Goal: Task Accomplishment & Management: Use online tool/utility

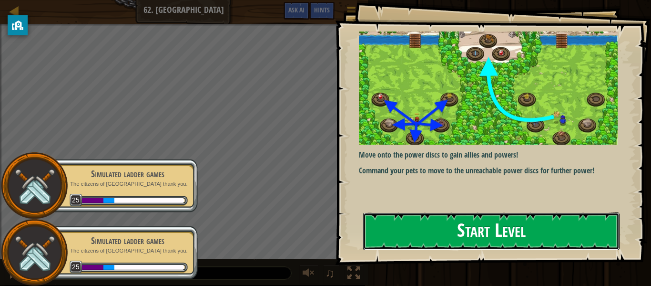
click at [474, 245] on button "Start Level" at bounding box center [491, 231] width 257 height 38
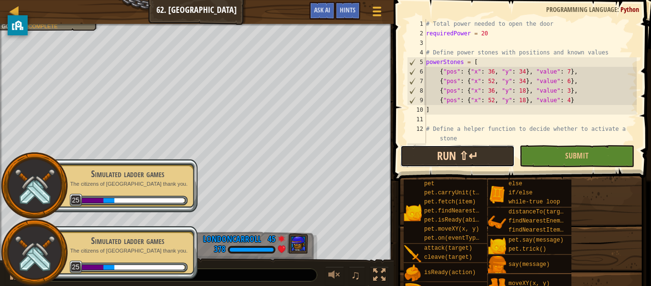
click at [459, 162] on button "Run ⇧↵" at bounding box center [458, 156] width 114 height 22
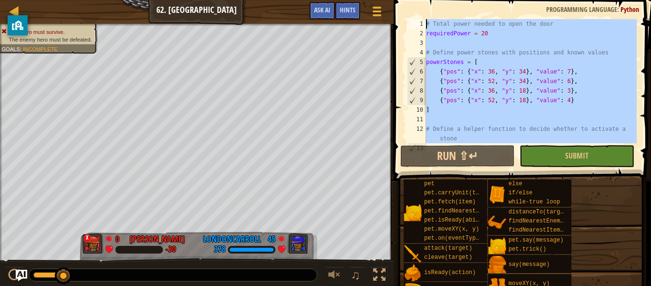
drag, startPoint x: 432, startPoint y: 140, endPoint x: 449, endPoint y: -58, distance: 198.7
click at [449, 0] on html "Ladder Computer Science 2 62. Power Peak Game Menu Done Hints Ask AI 1 הההההההה…" at bounding box center [325, 0] width 651 height 0
type textarea "# Total power needed to open the door requiredPower = 20"
paste textarea
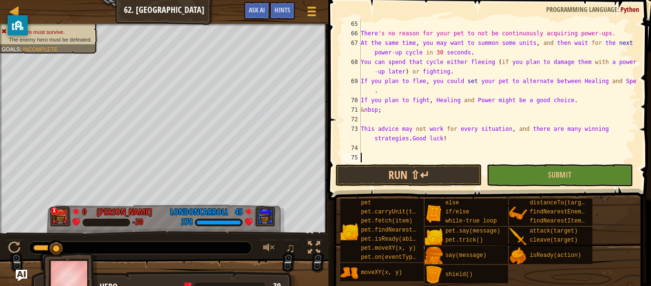
scroll to position [744, 0]
click at [523, 176] on button "Submit" at bounding box center [560, 175] width 146 height 22
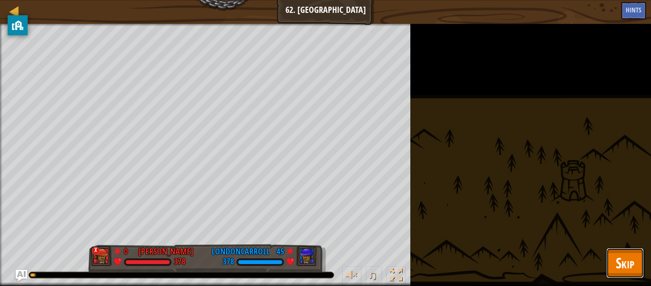
click at [627, 254] on span "Skip" at bounding box center [625, 263] width 19 height 20
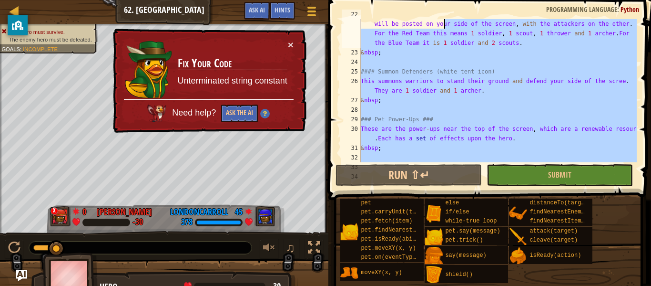
scroll to position [0, 0]
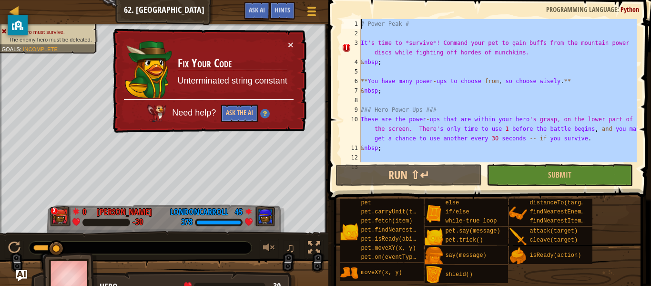
drag, startPoint x: 374, startPoint y: 153, endPoint x: 445, endPoint y: -58, distance: 222.3
click at [445, 0] on html "Ladder Computer Science 2 62. Power Peak Game Menu Done Hints Ask AI 1 הההההההה…" at bounding box center [325, 0] width 651 height 0
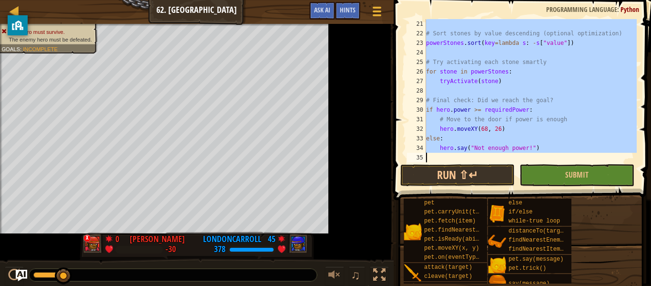
scroll to position [210, 0]
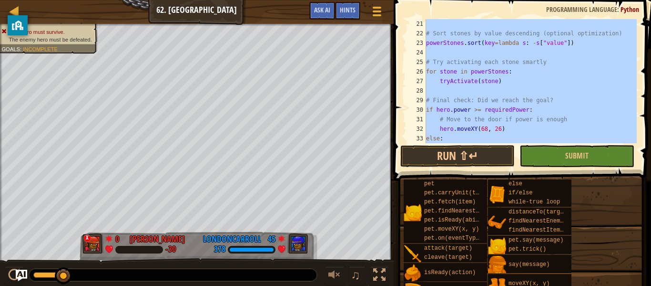
click at [487, 110] on div "# Sort stones by value descending (optional optimization) powerStones . sort ( …" at bounding box center [530, 81] width 213 height 124
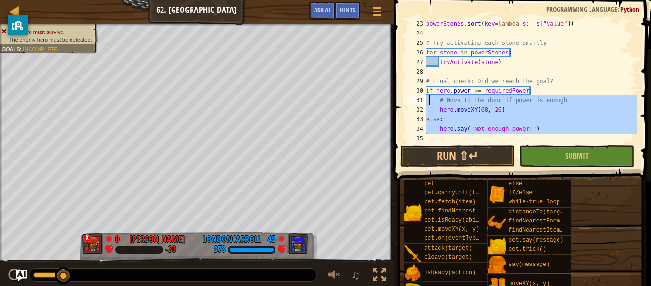
scroll to position [0, 0]
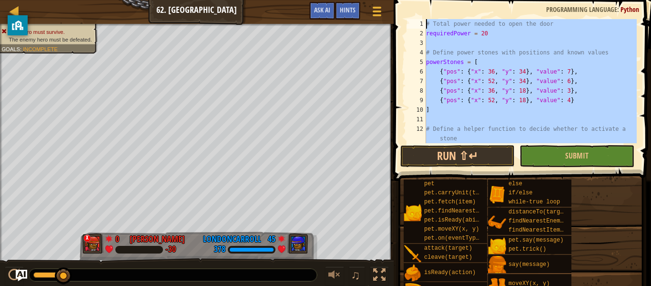
drag, startPoint x: 434, startPoint y: 140, endPoint x: 411, endPoint y: -58, distance: 198.8
click at [411, 0] on html "Ladder Computer Science 2 62. Power Peak Game Menu Done Hints Ask AI 1 הההההההה…" at bounding box center [325, 0] width 651 height 0
paste textarea "humanLogic()"
type textarea "humanLogic()"
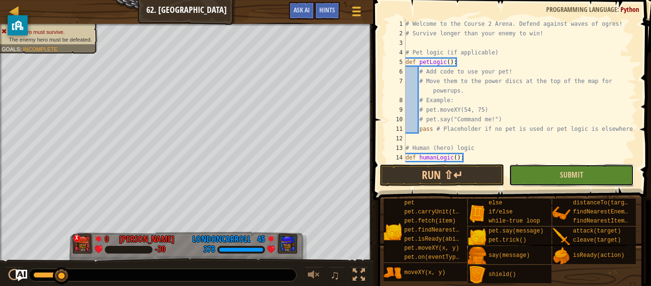
click at [538, 165] on button "Submit" at bounding box center [571, 175] width 124 height 22
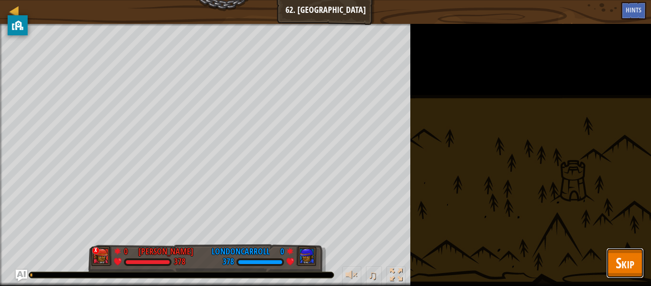
click at [627, 276] on button "Skip" at bounding box center [626, 263] width 38 height 31
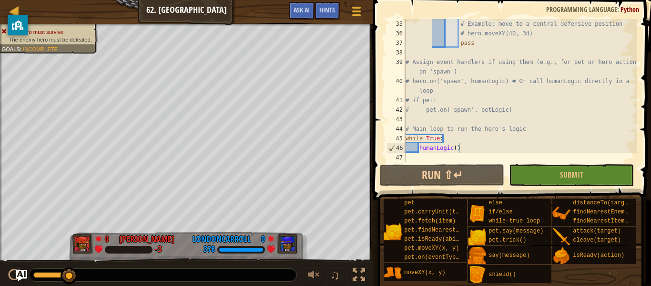
scroll to position [343, 0]
click at [406, 154] on div "# Example: move to a central defensive position # hero.moveXY(40, 34) pass # As…" at bounding box center [520, 100] width 233 height 162
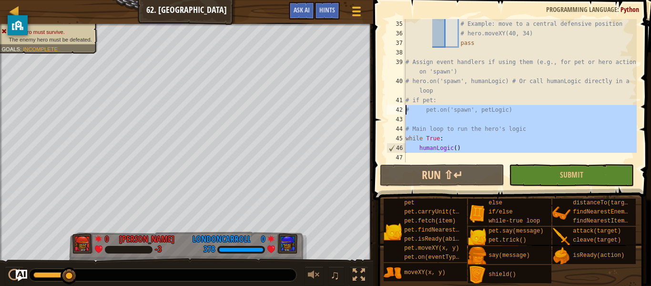
scroll to position [0, 0]
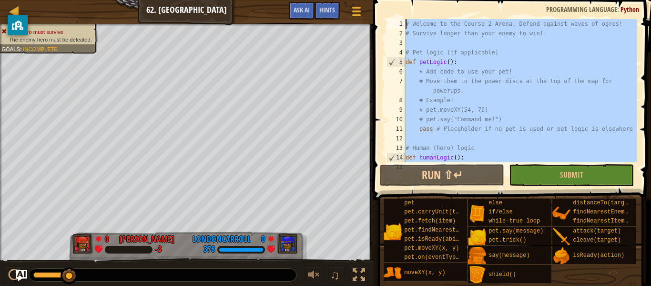
drag, startPoint x: 406, startPoint y: 154, endPoint x: 370, endPoint y: -58, distance: 214.8
click at [370, 0] on html "Ladder Computer Science 2 62. Power Peak Game Menu Done Hints Ask AI 1 הההההההה…" at bounding box center [325, 0] width 651 height 0
type textarea "# Welcome to the Course 2 Arena. Defend against waves of ogres! # Survive longe…"
paste textarea
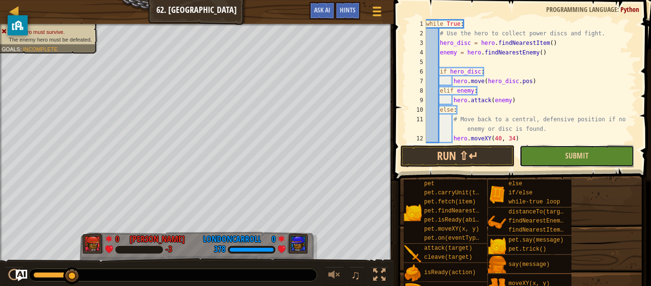
click at [560, 163] on button "Submit" at bounding box center [577, 156] width 114 height 22
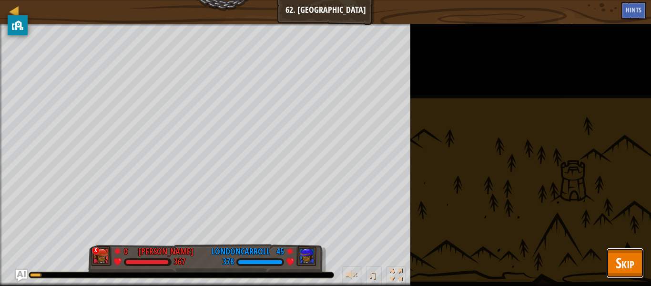
click at [620, 267] on span "Skip" at bounding box center [625, 263] width 19 height 20
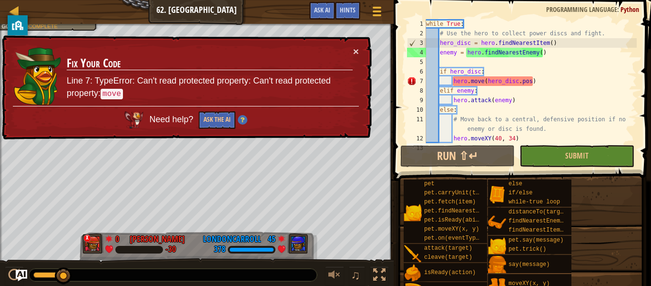
click at [554, 82] on div "while True : # Use the hero to collect power discs and fight. hero_disc = hero …" at bounding box center [530, 90] width 213 height 143
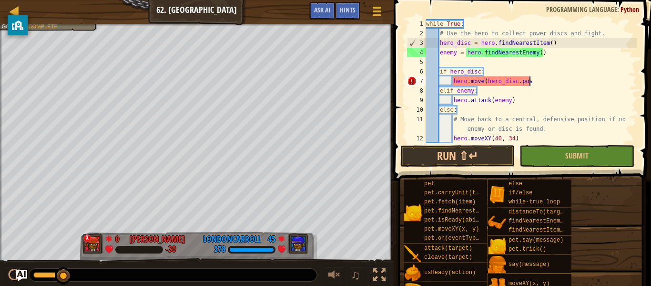
type textarea "hero.move(hero_disc.po"
